Goal: Task Accomplishment & Management: Use online tool/utility

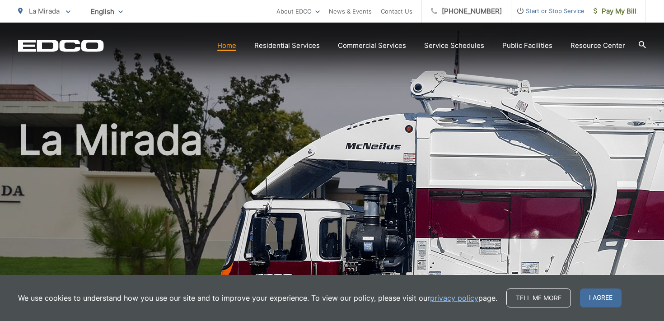
click at [580, 10] on span "Start or Stop Service" at bounding box center [548, 10] width 73 height 11
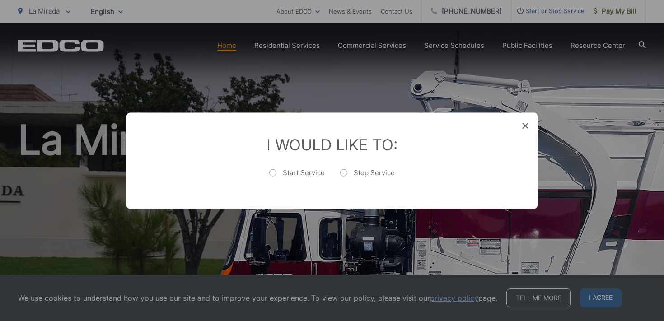
click at [625, 7] on div "Entry Status None In Progress Completed None None In Progress Completed I Would…" at bounding box center [332, 160] width 664 height 321
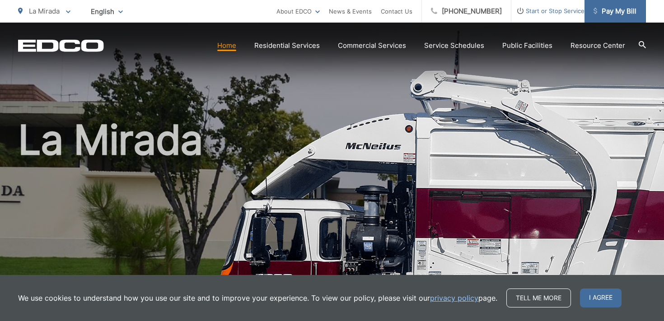
click at [620, 10] on span "Pay My Bill" at bounding box center [615, 11] width 43 height 11
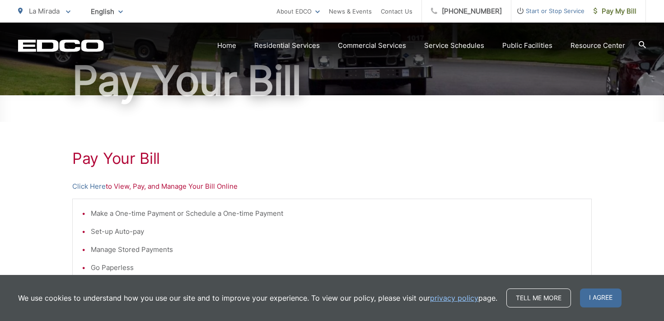
scroll to position [83, 0]
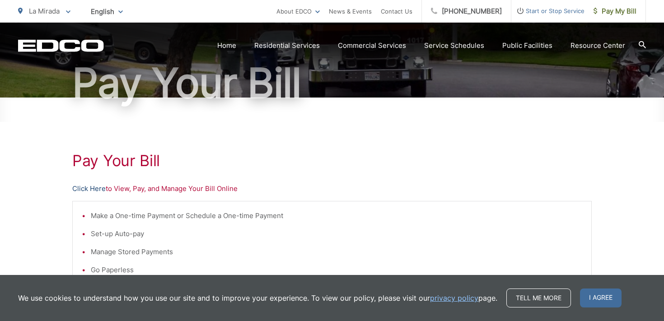
click at [98, 190] on link "Click Here" at bounding box center [88, 188] width 33 height 11
